Goal: Task Accomplishment & Management: Manage account settings

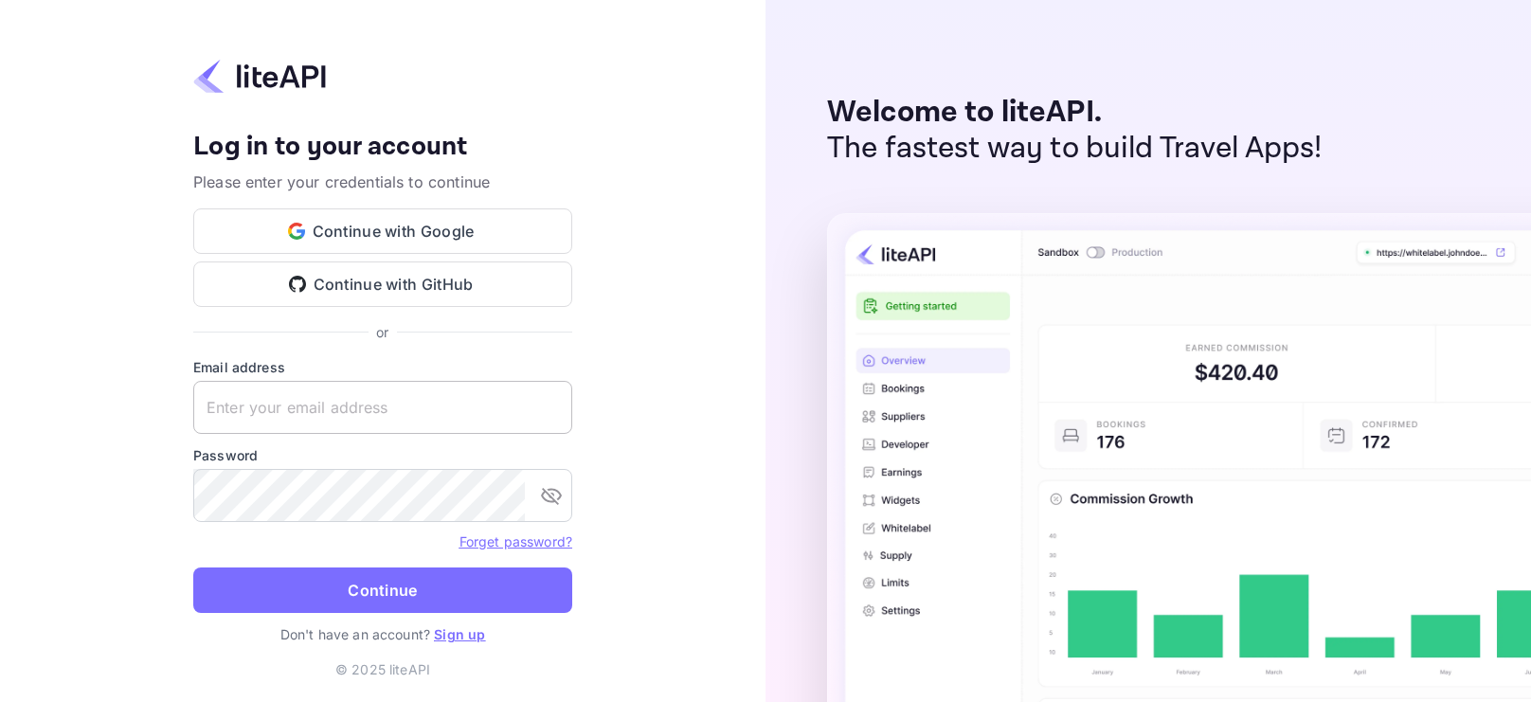
click at [353, 387] on input "text" at bounding box center [382, 407] width 379 height 53
click at [337, 402] on input "text" at bounding box center [382, 407] width 379 height 53
paste input "Email: [EMAIL_ADDRESS][DOMAIN_NAME]"
type input "[EMAIL_ADDRESS][DOMAIN_NAME]"
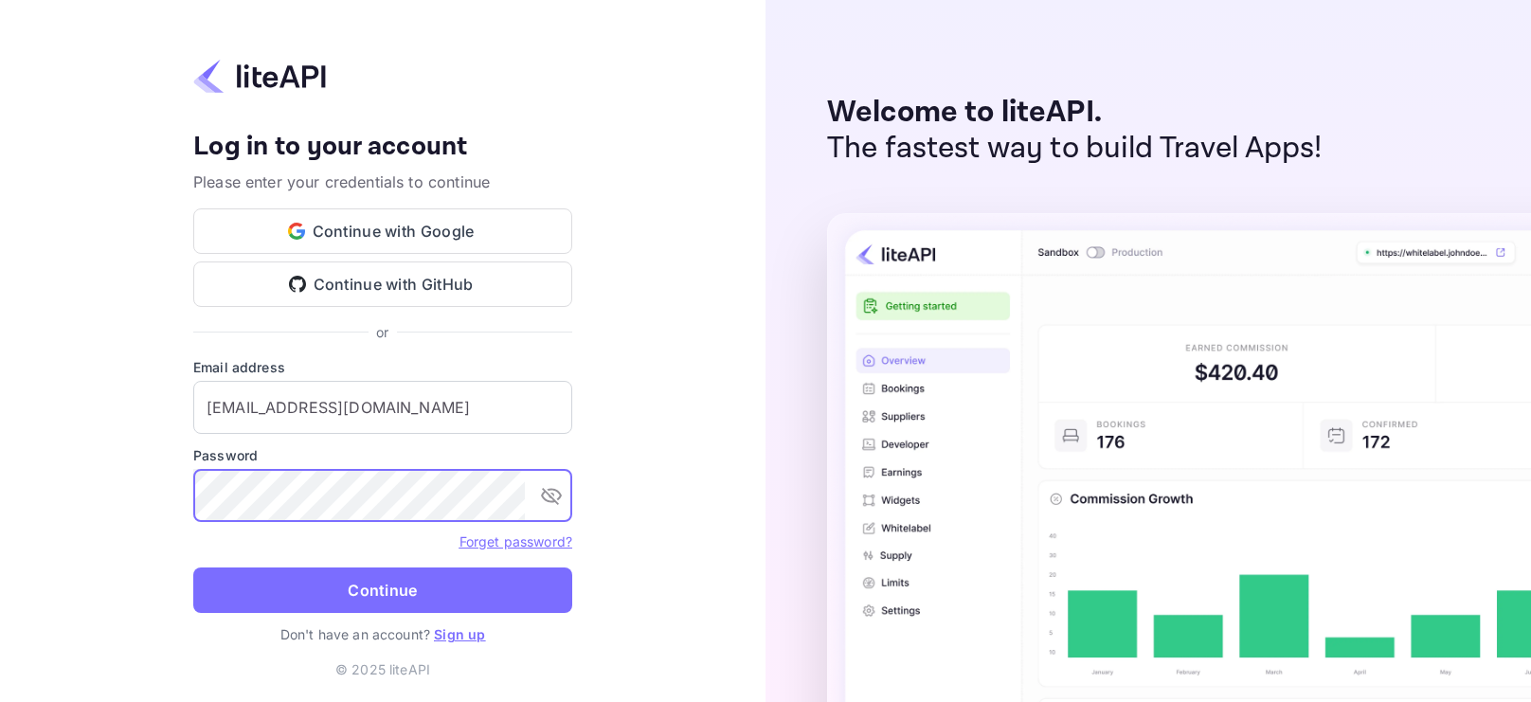
click at [550, 495] on icon "toggle password visibility" at bounding box center [551, 495] width 23 height 23
click at [193, 567] on button "Continue" at bounding box center [382, 589] width 379 height 45
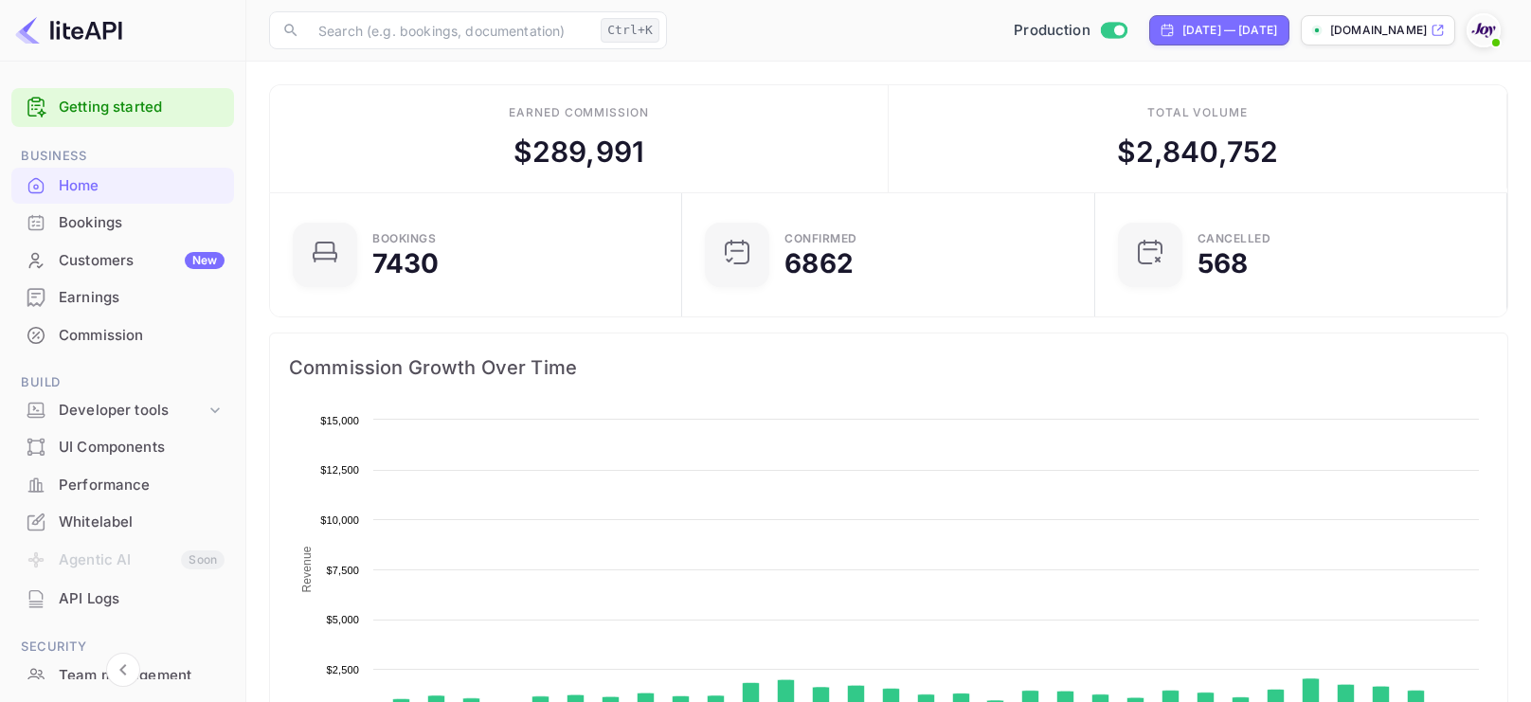
scroll to position [307, 402]
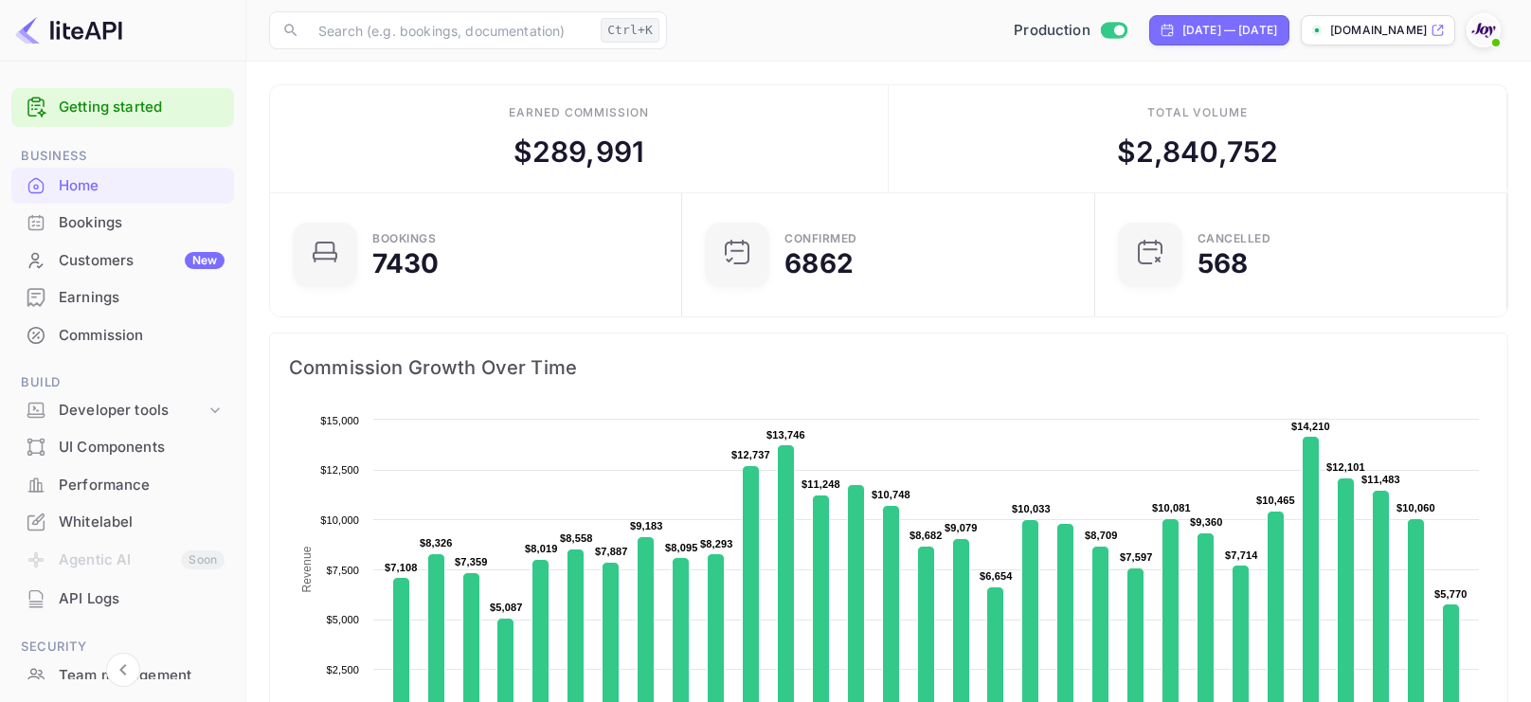
click at [139, 220] on div "Bookings" at bounding box center [142, 223] width 166 height 22
